Goal: Information Seeking & Learning: Learn about a topic

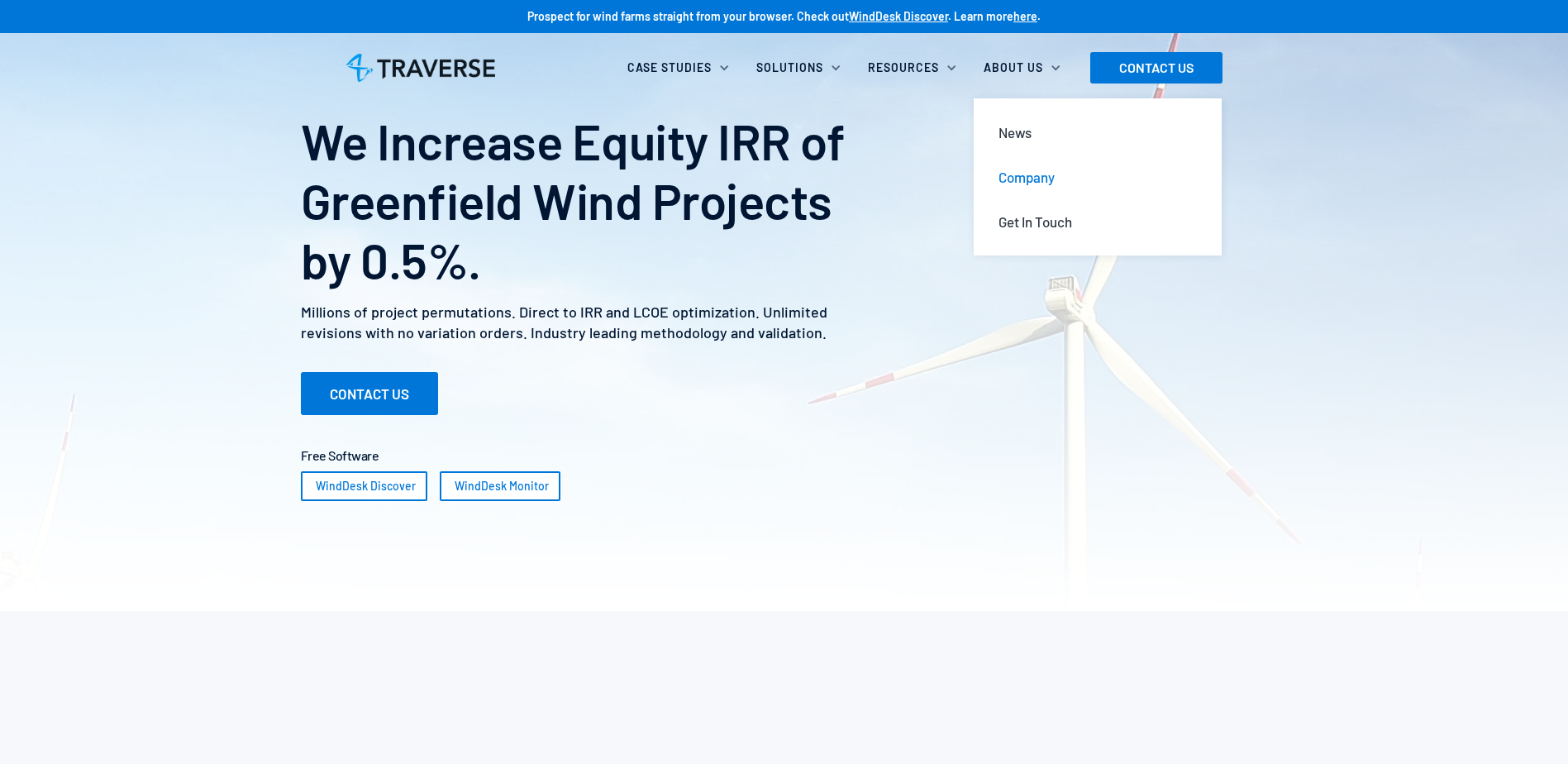
click at [1023, 168] on div "Company" at bounding box center [1027, 177] width 56 height 18
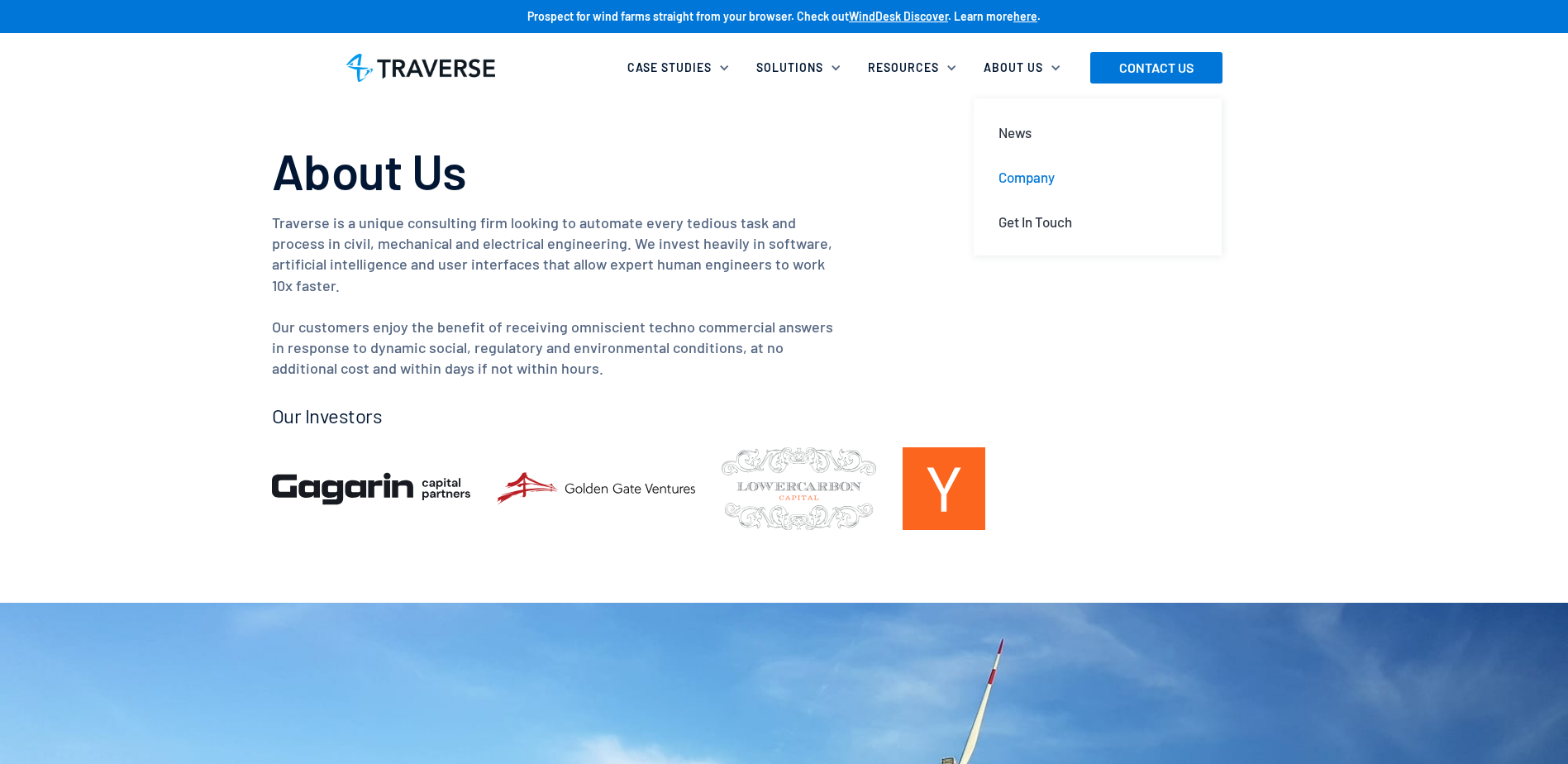
click at [1012, 180] on div "Company" at bounding box center [1027, 177] width 56 height 18
click at [897, 179] on div "Methodology" at bounding box center [921, 177] width 77 height 18
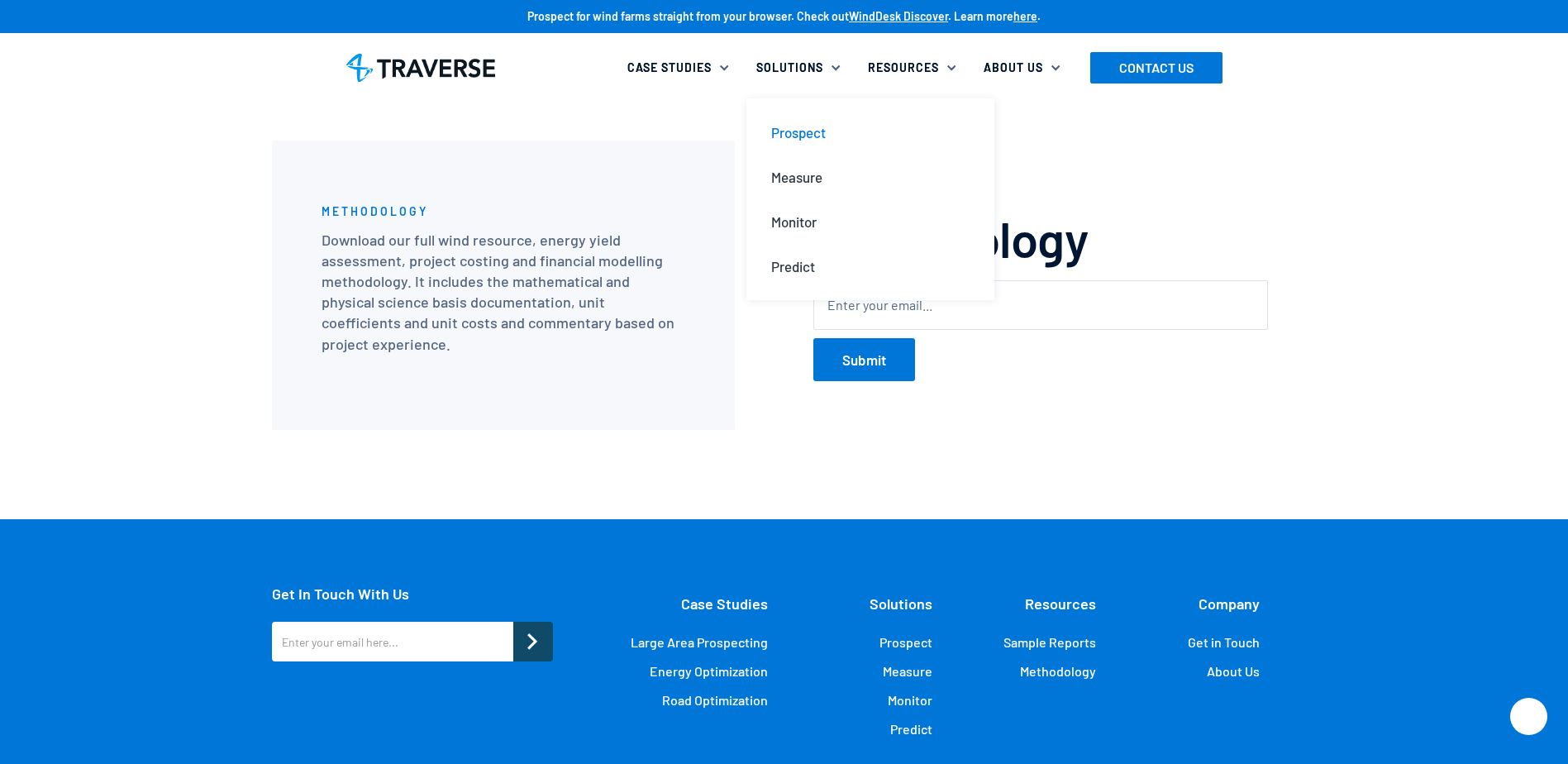
click at [799, 135] on div "Prospect" at bounding box center [799, 132] width 54 height 18
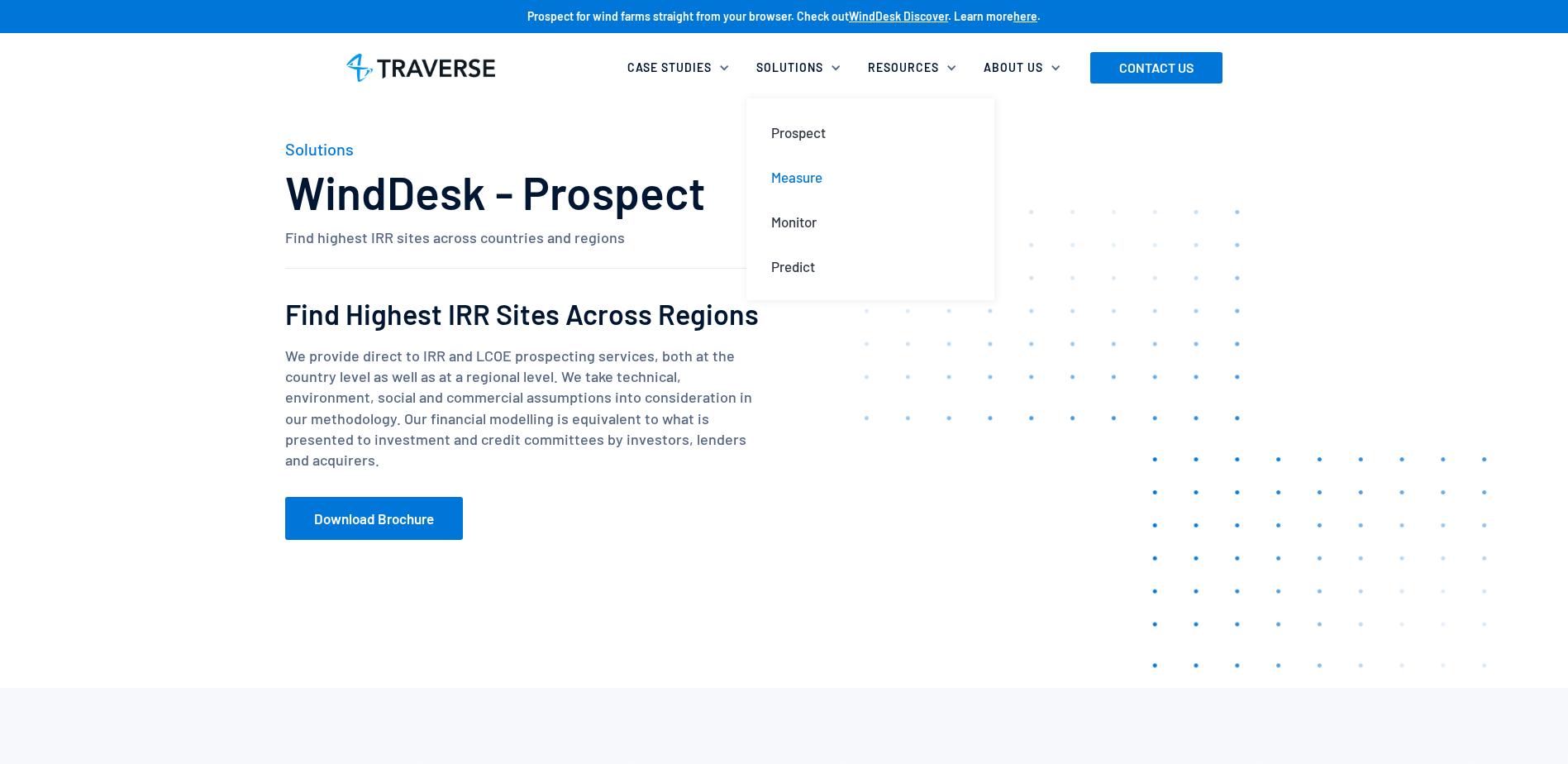
click at [778, 167] on link "Measure" at bounding box center [871, 176] width 225 height 44
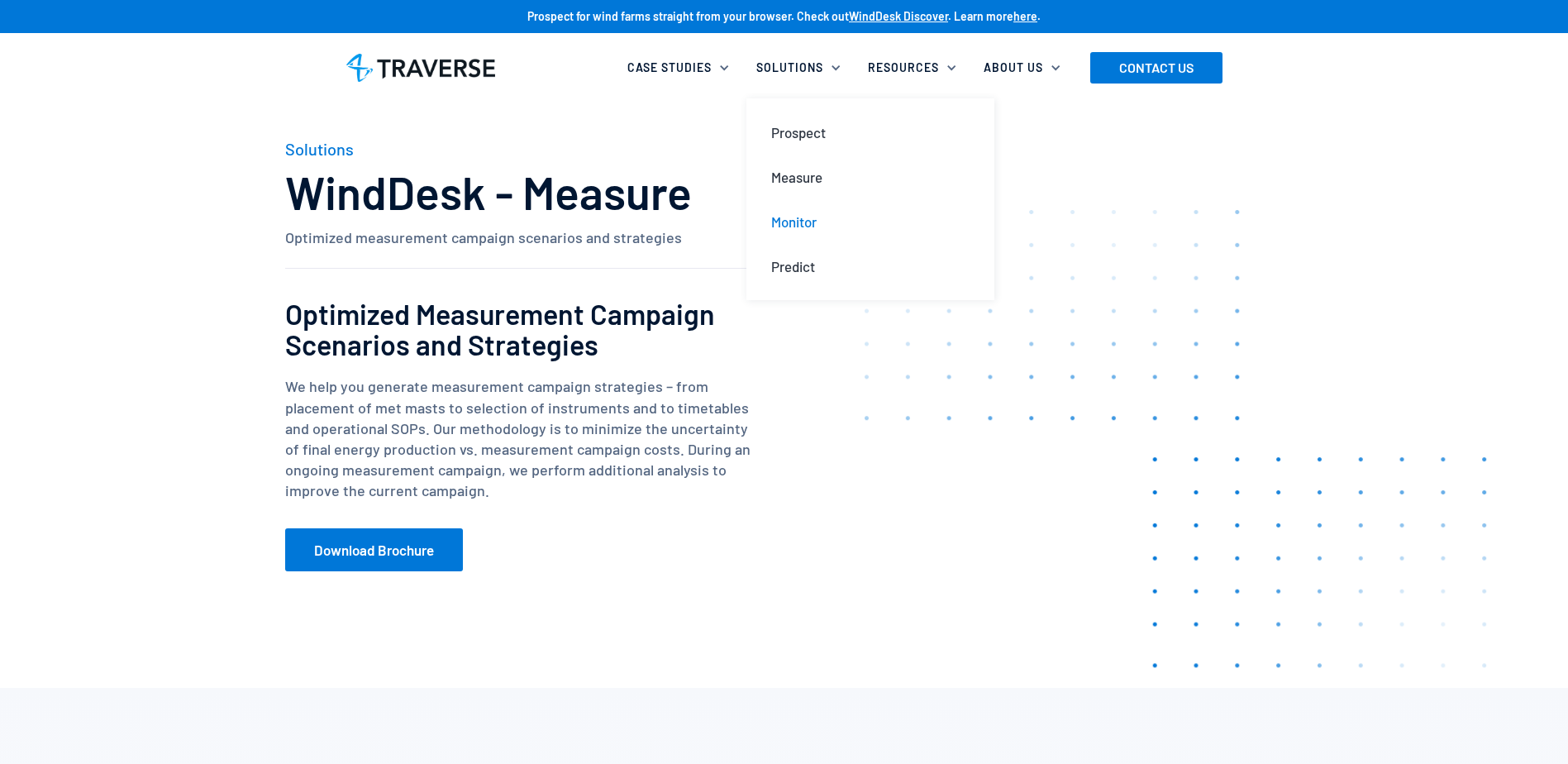
click at [823, 230] on link "Monitor" at bounding box center [871, 221] width 225 height 44
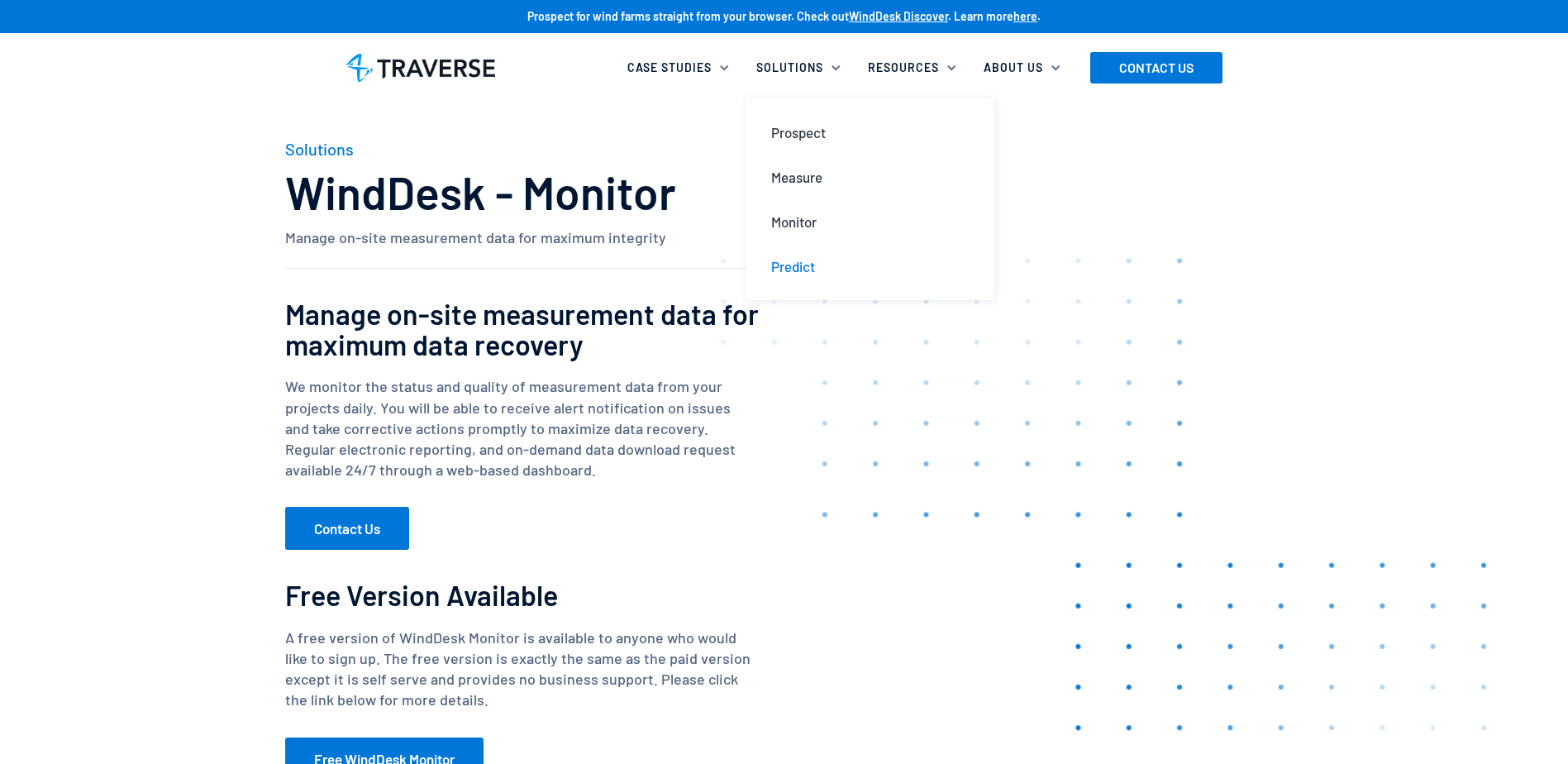
click at [798, 259] on div "Predict" at bounding box center [793, 266] width 44 height 18
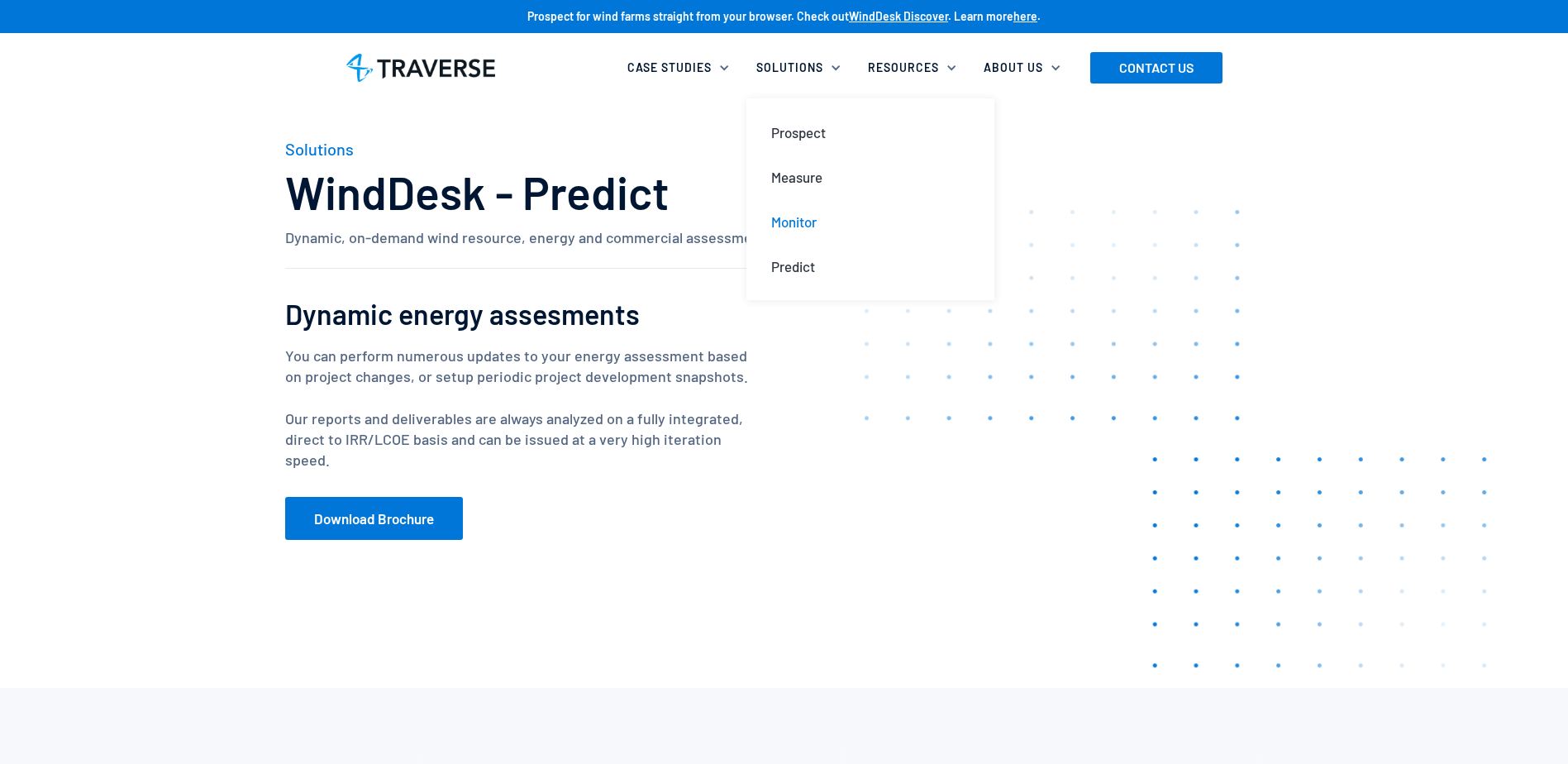
click at [816, 230] on div "Monitor" at bounding box center [794, 221] width 45 height 18
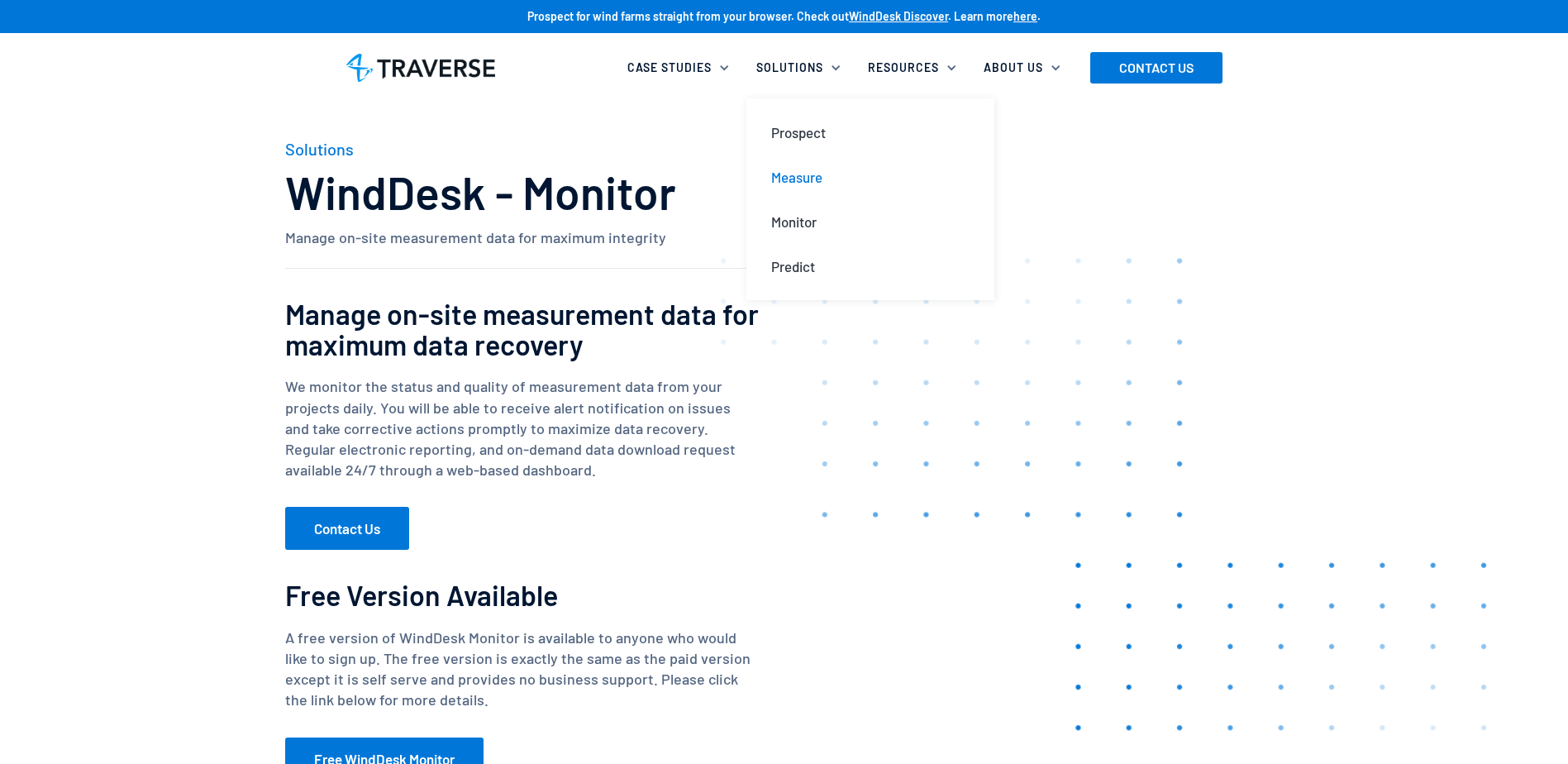
click at [800, 188] on link "Measure" at bounding box center [871, 176] width 225 height 44
